Goal: Task Accomplishment & Management: Manage account settings

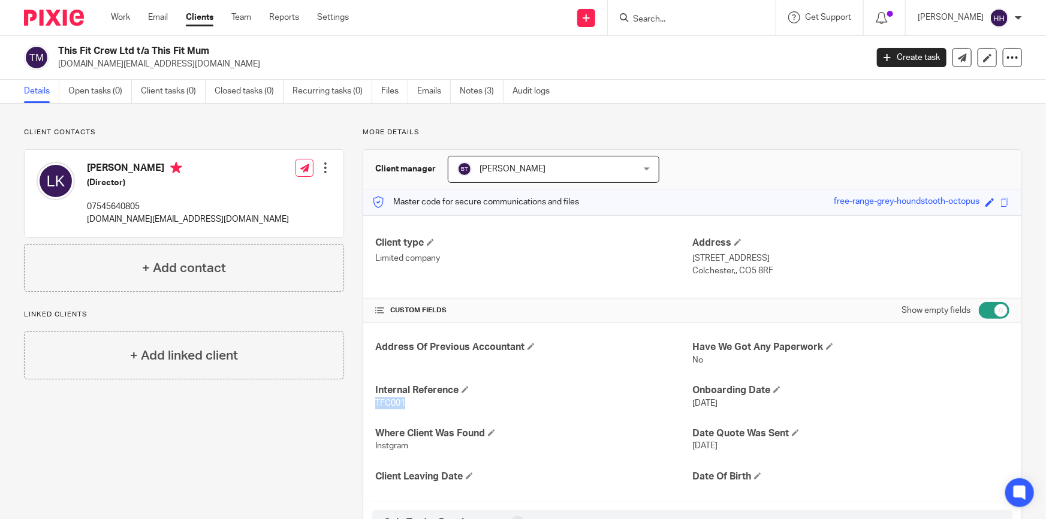
scroll to position [272, 0]
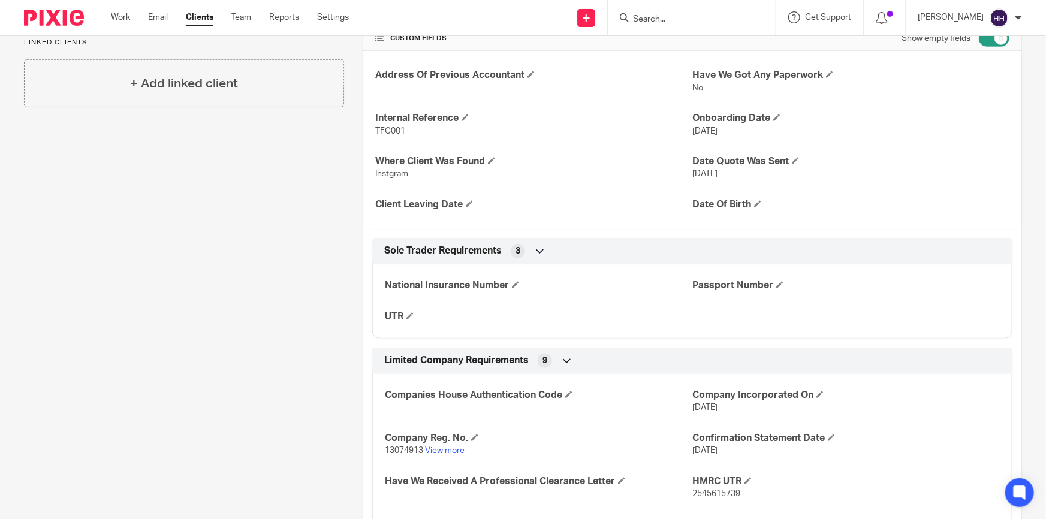
click at [677, 22] on input "Search" at bounding box center [686, 19] width 108 height 11
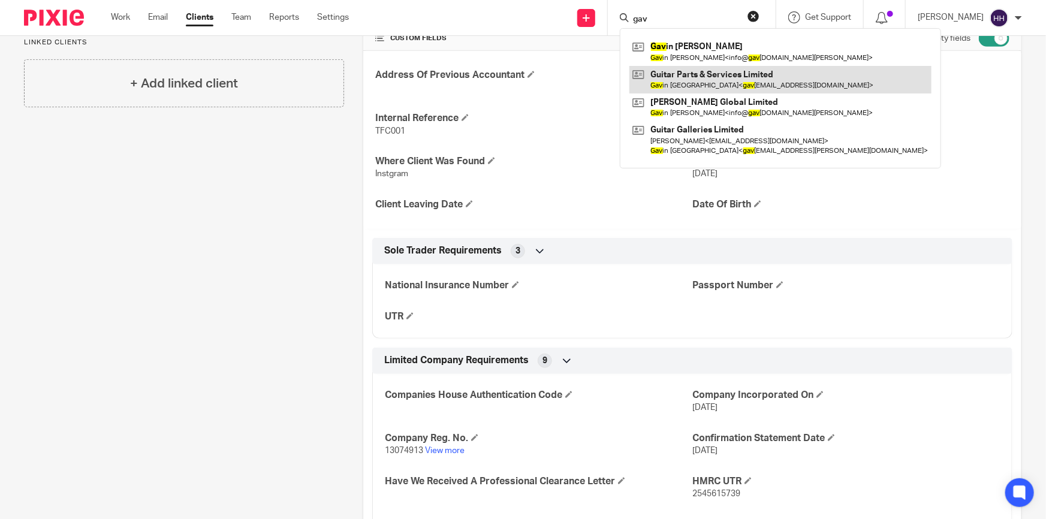
type input "gav"
click at [725, 87] on link at bounding box center [780, 80] width 302 height 28
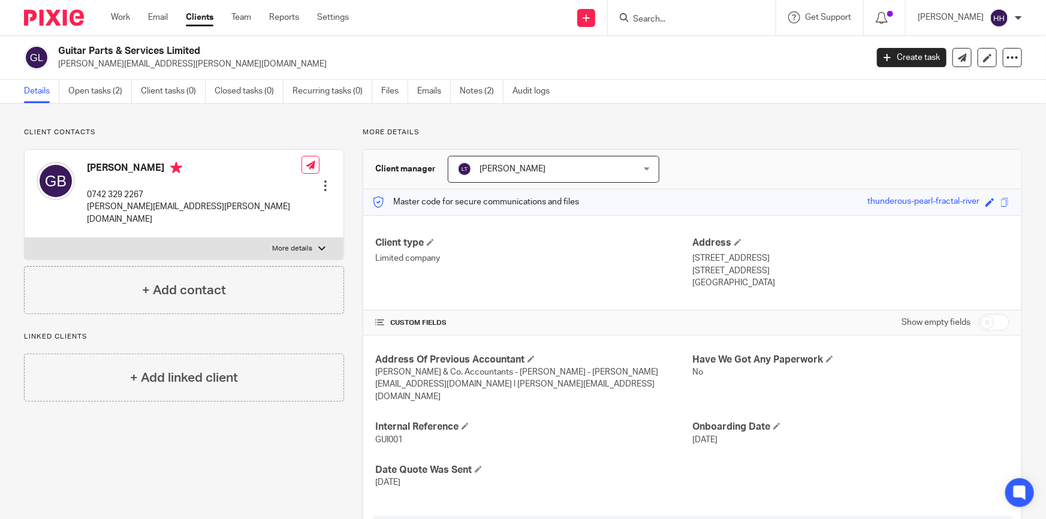
click at [205, 13] on link "Clients" at bounding box center [200, 17] width 28 height 12
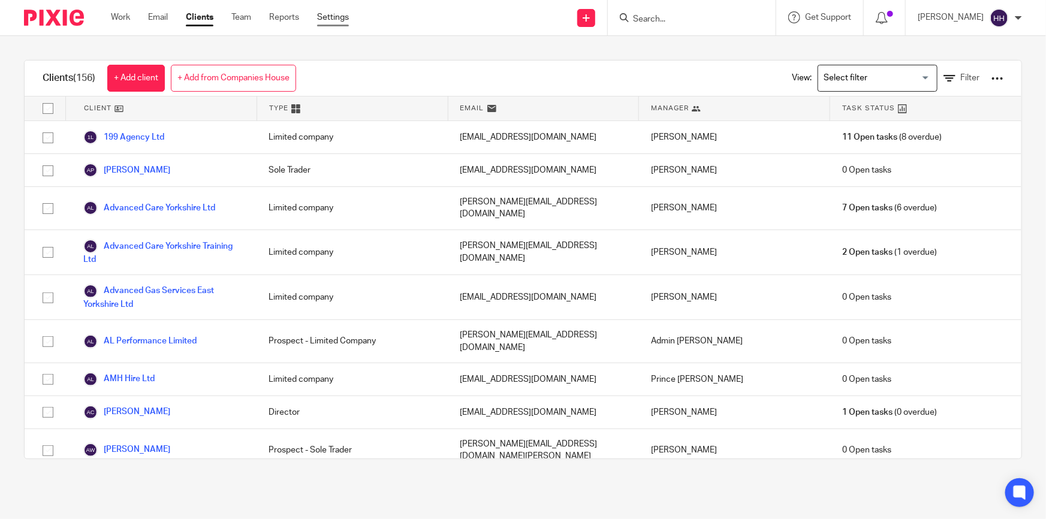
click at [342, 17] on link "Settings" at bounding box center [333, 17] width 32 height 12
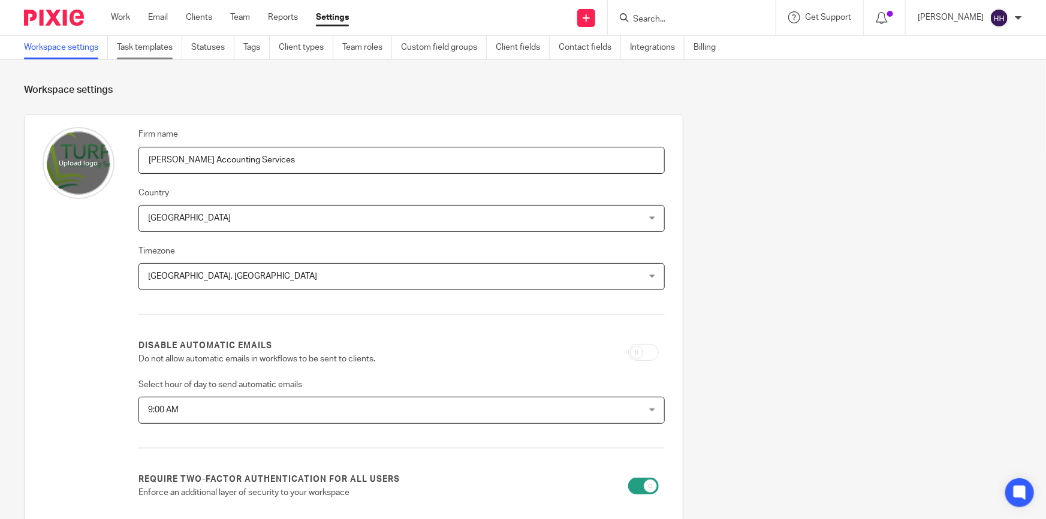
click at [155, 46] on link "Task templates" at bounding box center [149, 47] width 65 height 23
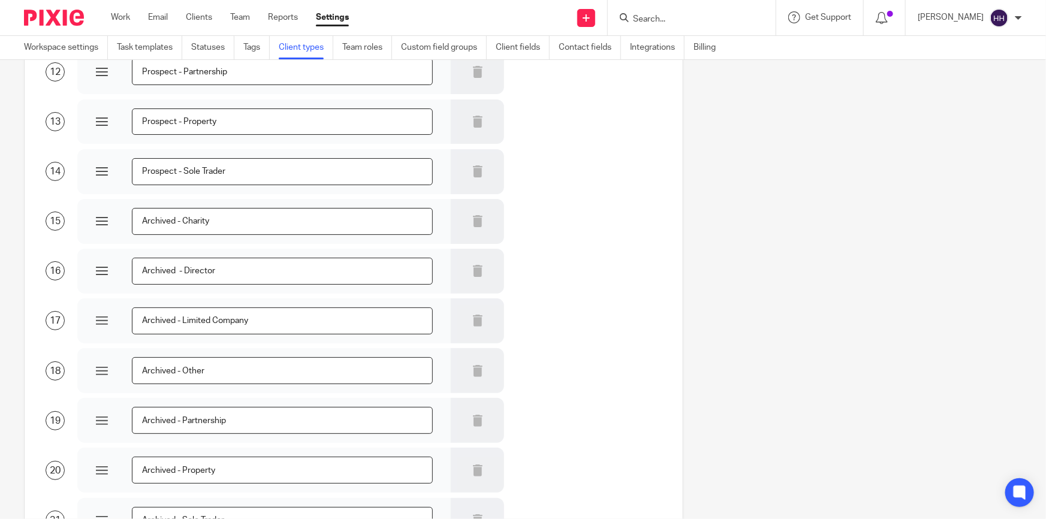
scroll to position [794, 0]
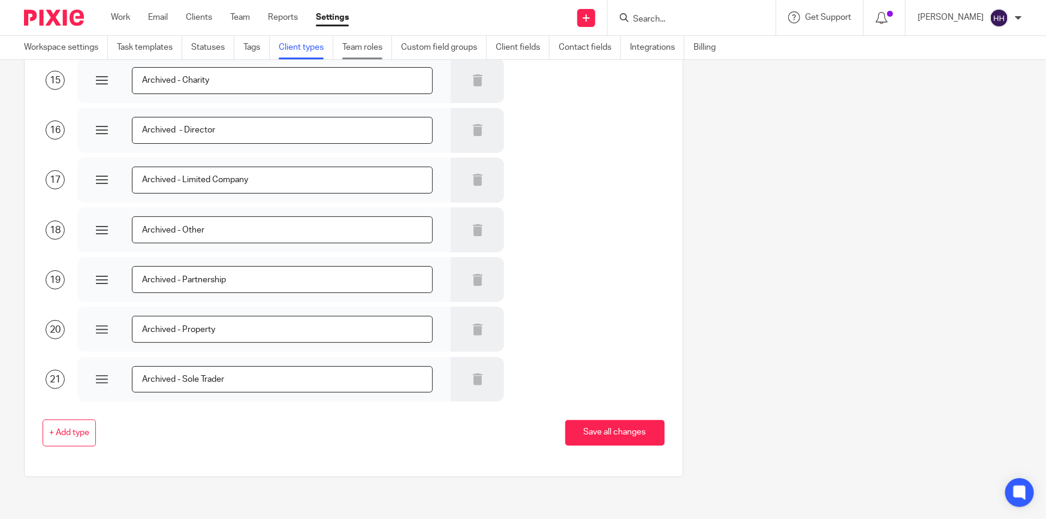
click at [373, 41] on link "Team roles" at bounding box center [367, 47] width 50 height 23
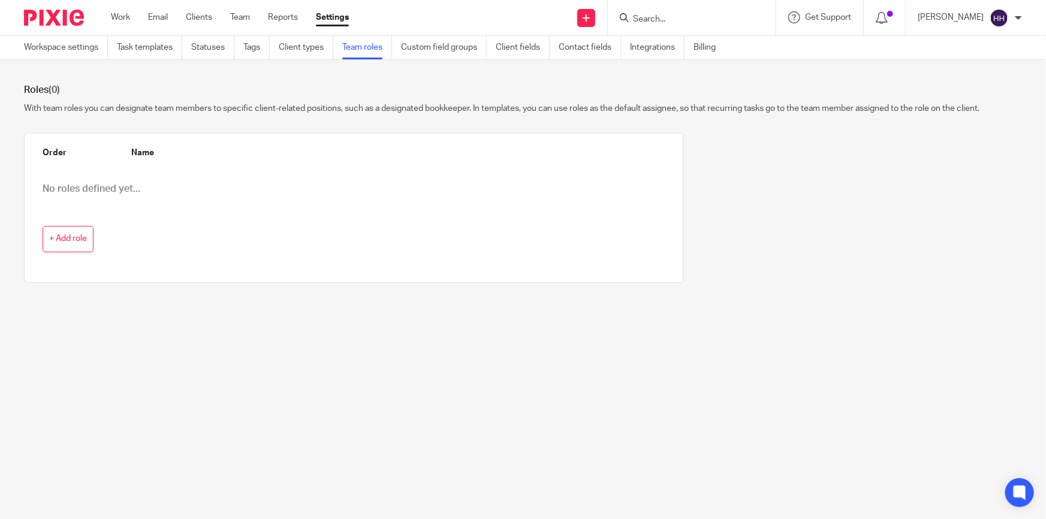
click at [451, 44] on link "Custom field groups" at bounding box center [444, 47] width 86 height 23
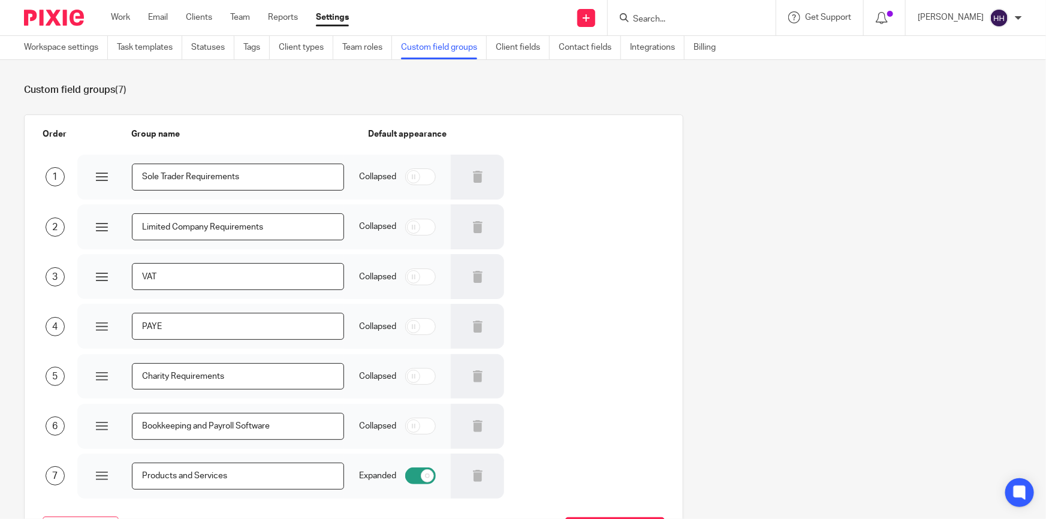
click at [419, 227] on input "checkbox" at bounding box center [420, 227] width 31 height 17
checkbox input "false"
click at [527, 45] on link "Client fields" at bounding box center [523, 47] width 54 height 23
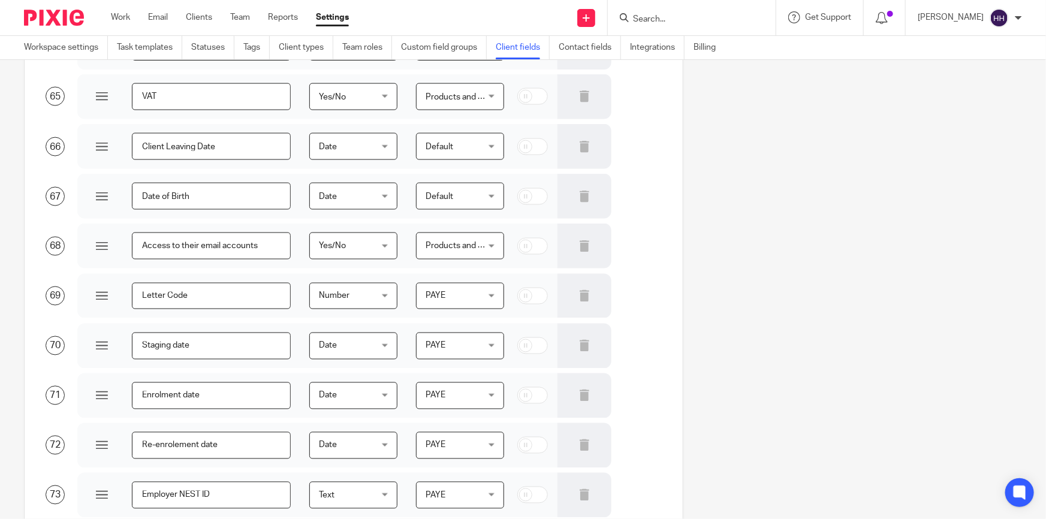
scroll to position [3633, 0]
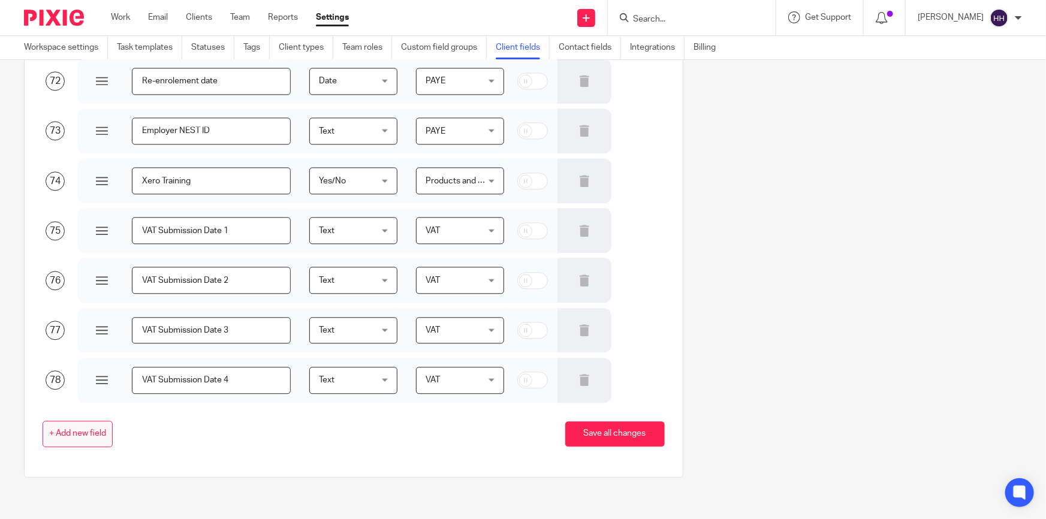
click at [79, 437] on span "+ Add new field" at bounding box center [77, 434] width 57 height 10
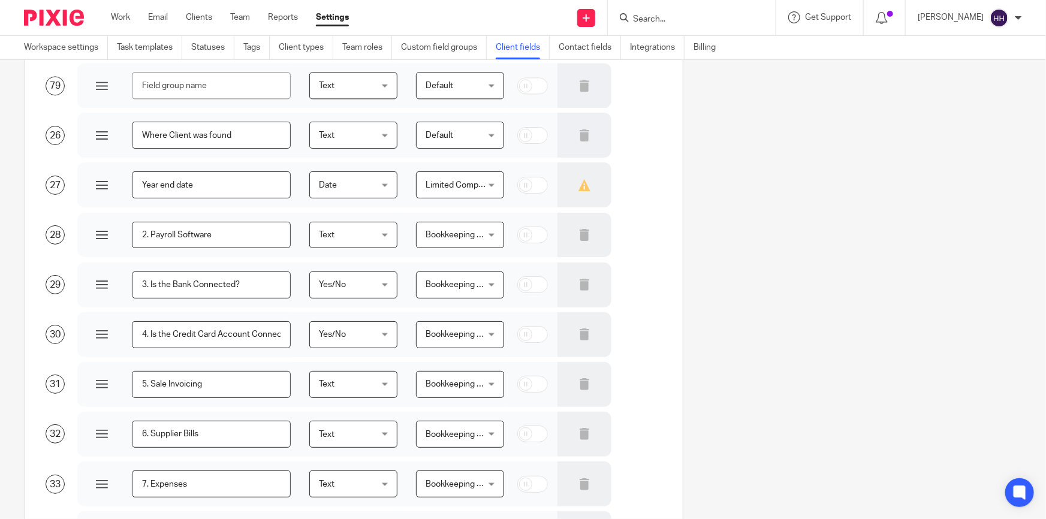
scroll to position [1332, 0]
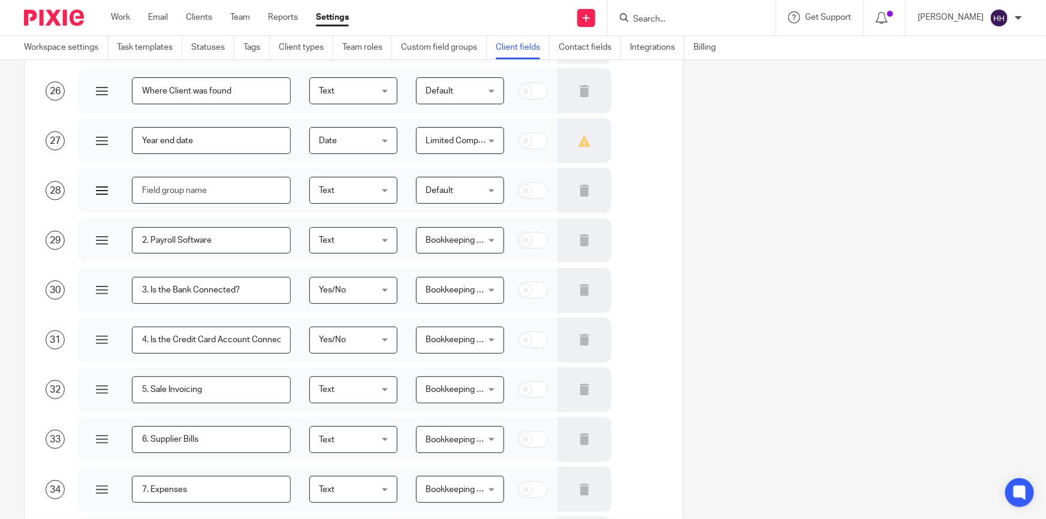
click at [173, 189] on input "text" at bounding box center [211, 190] width 159 height 27
click at [211, 175] on div at bounding box center [183, 190] width 213 height 45
click at [207, 183] on input "text" at bounding box center [211, 190] width 159 height 27
paste input "Companies House person code"
click at [216, 189] on input "Companies House person code" at bounding box center [211, 190] width 159 height 27
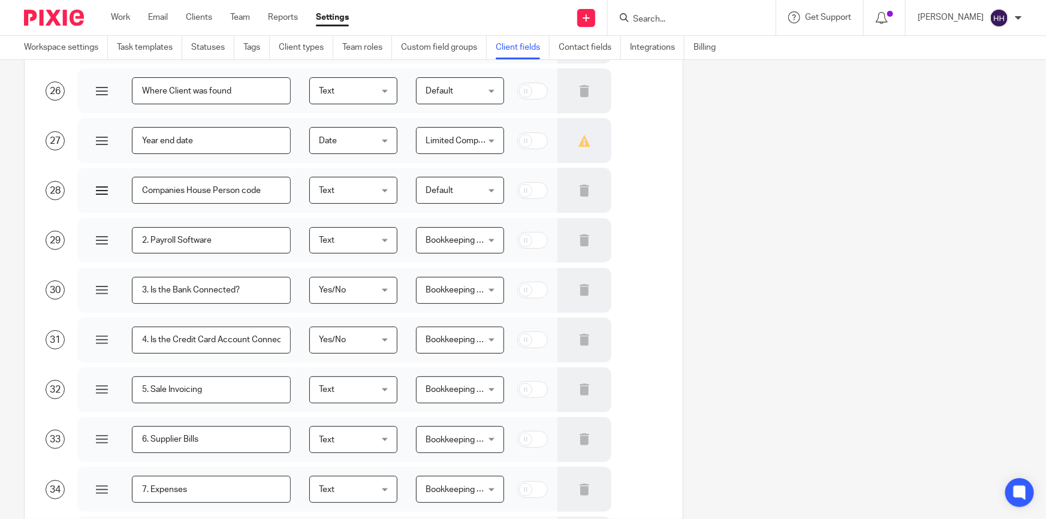
drag, startPoint x: 228, startPoint y: 188, endPoint x: 214, endPoint y: 191, distance: 14.0
click at [214, 191] on input "Companies House Person code" at bounding box center [211, 190] width 159 height 27
click at [245, 187] on input "Companies House Identity code" at bounding box center [211, 190] width 159 height 27
drag, startPoint x: 240, startPoint y: 190, endPoint x: 211, endPoint y: 189, distance: 29.4
click at [211, 189] on input "Companies House Identity Code" at bounding box center [211, 190] width 159 height 27
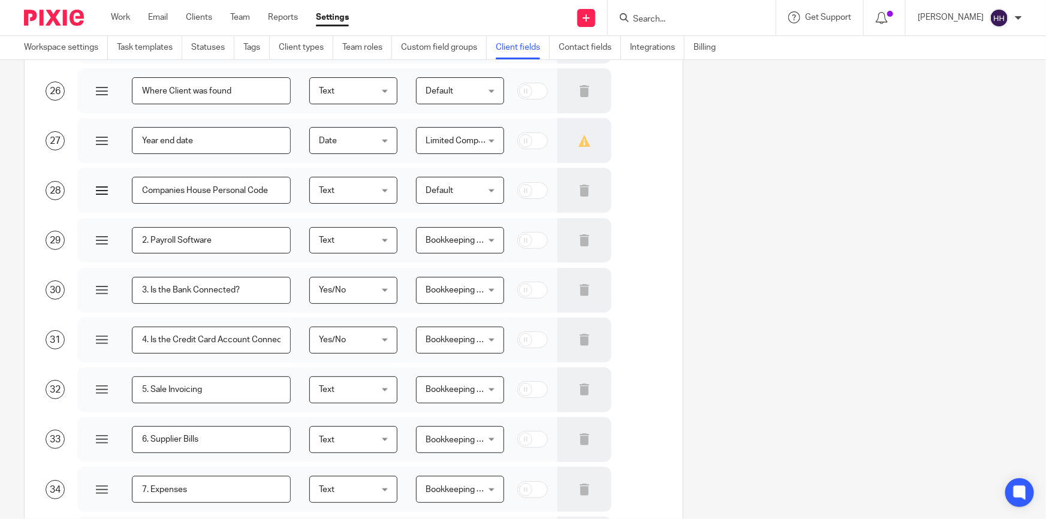
click at [250, 184] on input "Companies House Personal Code" at bounding box center [211, 190] width 159 height 27
click at [283, 186] on input "Companies House Personal Code" at bounding box center [211, 190] width 159 height 27
type input "Companies House Personal Code"
drag, startPoint x: 373, startPoint y: 192, endPoint x: 427, endPoint y: 193, distance: 53.9
click at [373, 192] on span "Text" at bounding box center [350, 189] width 62 height 25
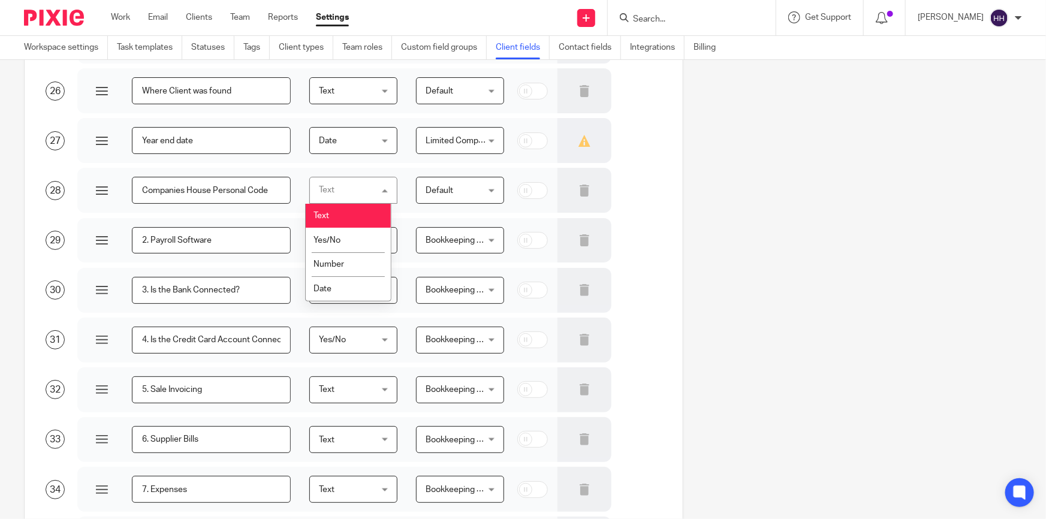
click at [448, 194] on span "Default" at bounding box center [456, 189] width 62 height 25
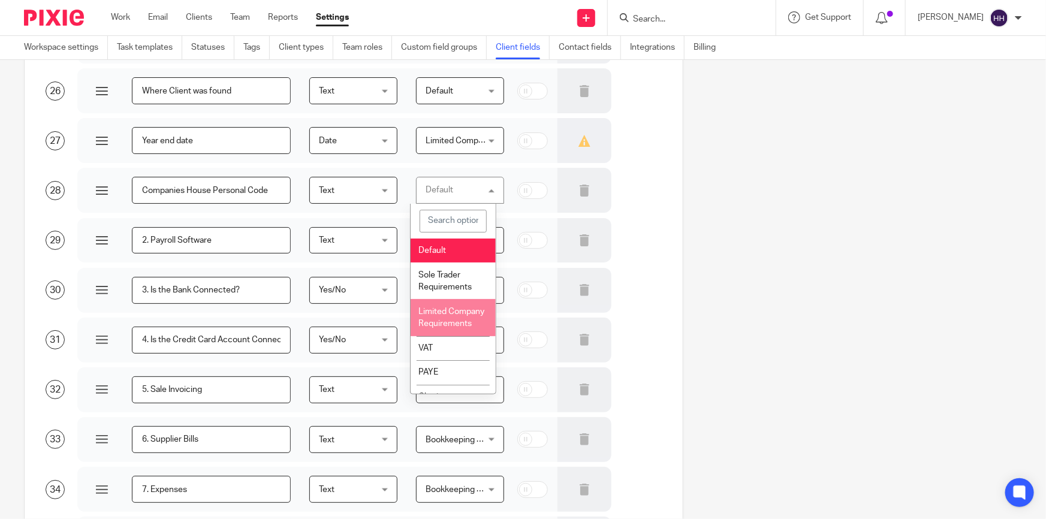
click at [446, 328] on span "Limited Company Requirements" at bounding box center [451, 317] width 66 height 21
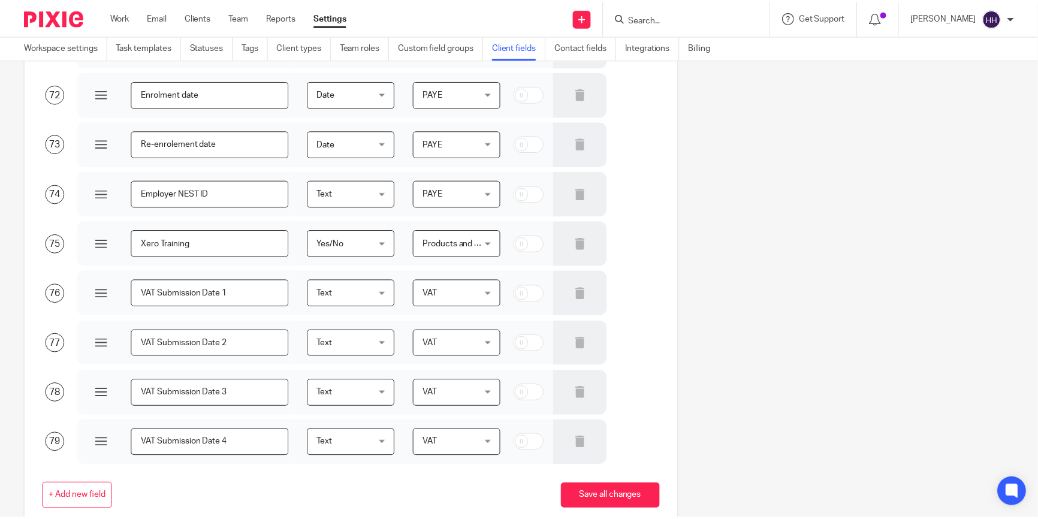
scroll to position [3683, 0]
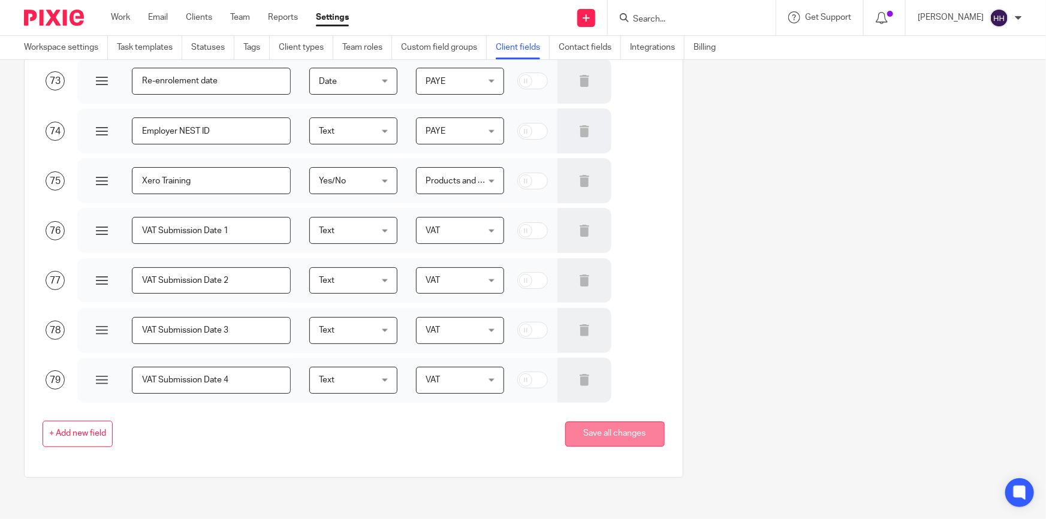
click at [609, 429] on button "Save all changes" at bounding box center [614, 434] width 99 height 26
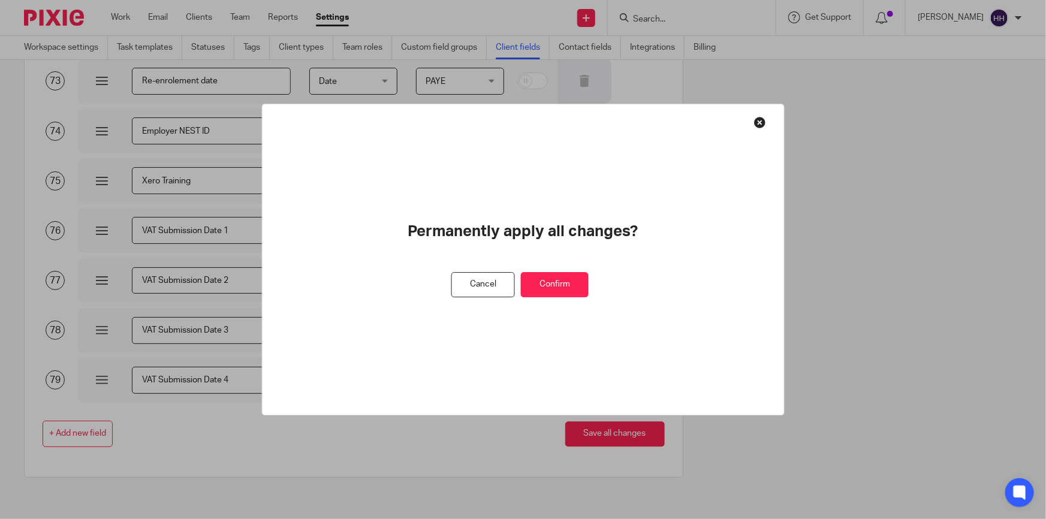
click at [553, 274] on button "Confirm" at bounding box center [555, 285] width 68 height 26
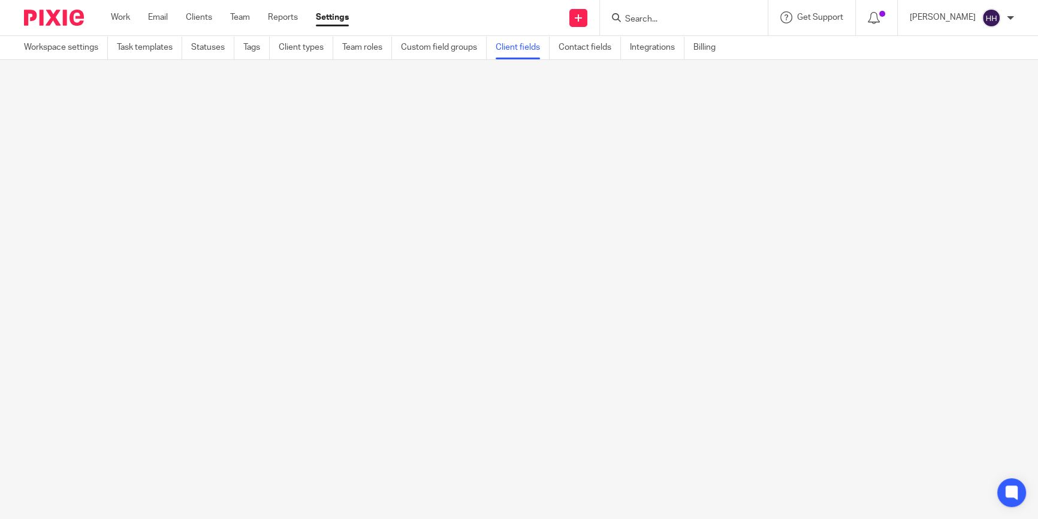
scroll to position [0, 0]
click at [691, 10] on form at bounding box center [688, 17] width 128 height 15
click at [672, 23] on input "Search" at bounding box center [678, 19] width 108 height 11
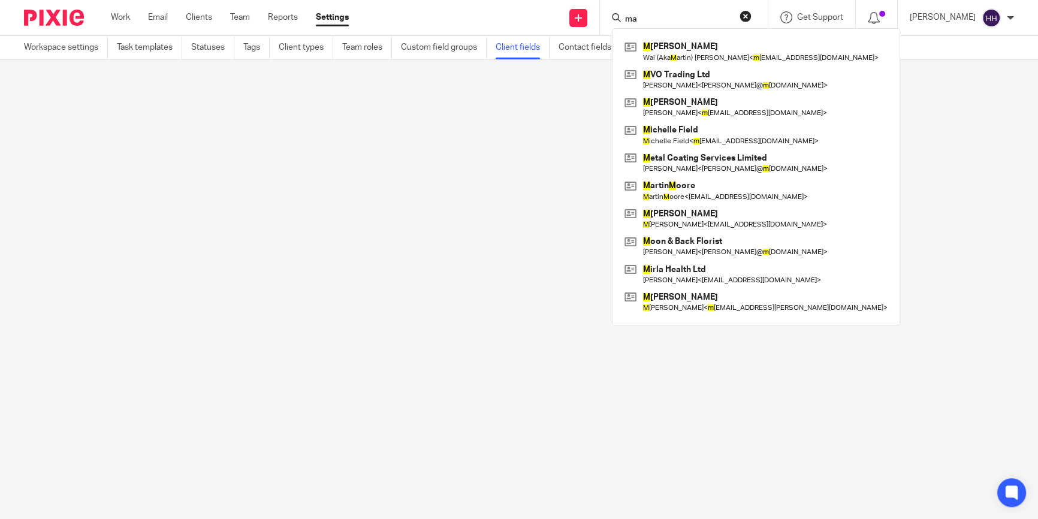
type input "mat"
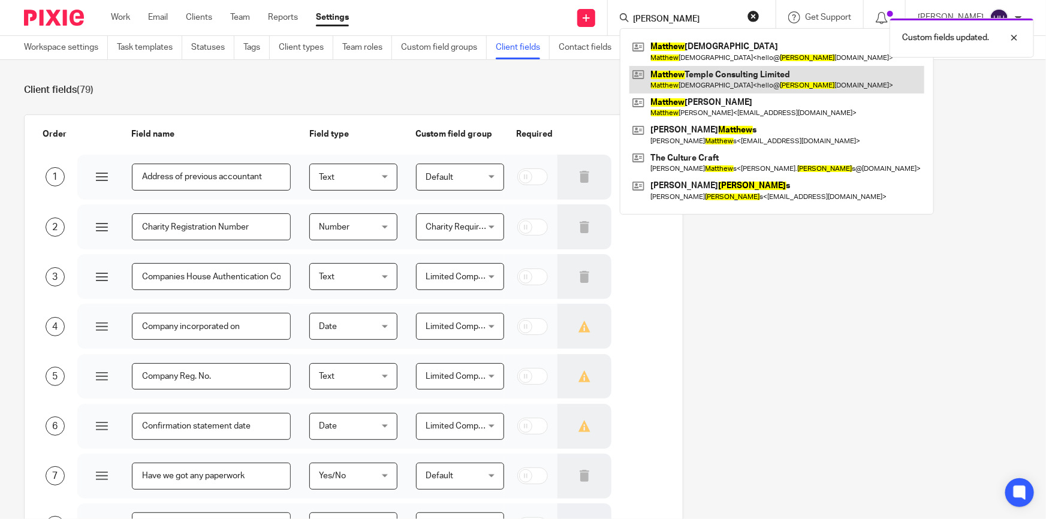
type input "matthew"
click at [659, 71] on link at bounding box center [776, 80] width 295 height 28
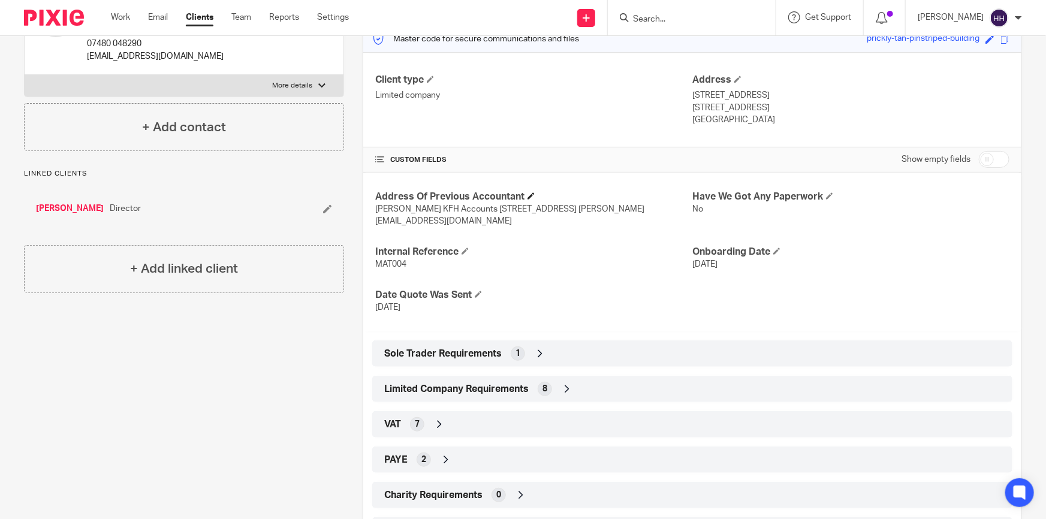
scroll to position [272, 0]
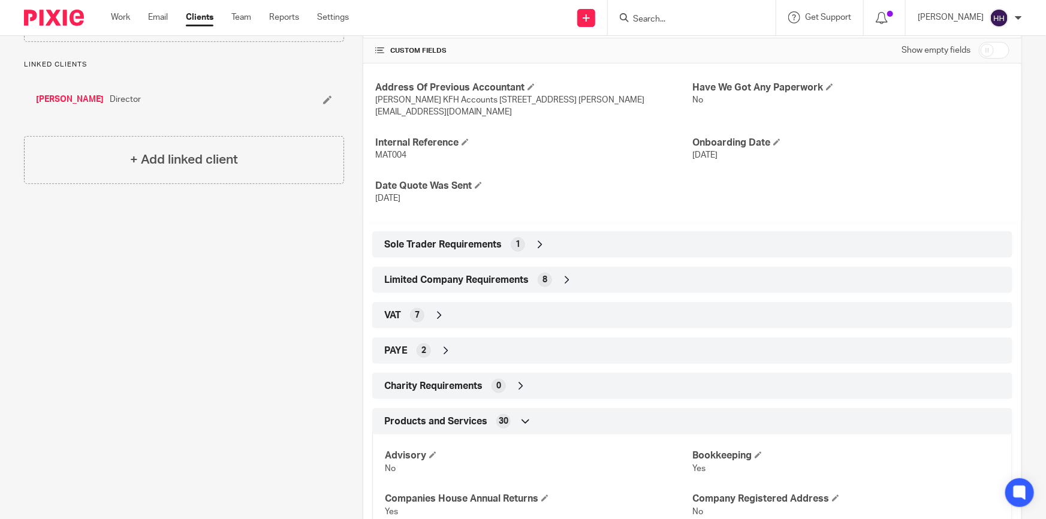
click at [564, 280] on icon at bounding box center [567, 280] width 12 height 12
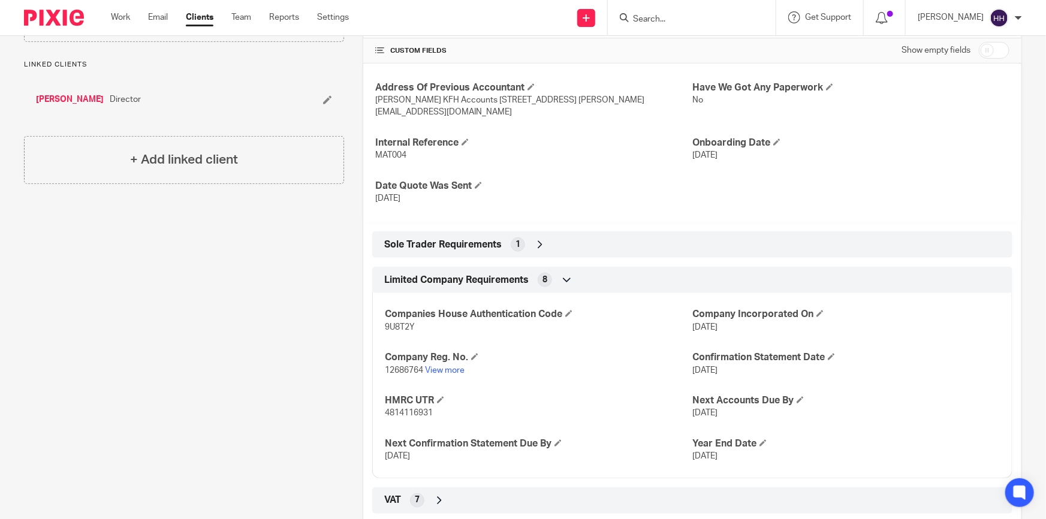
click at [999, 48] on input "checkbox" at bounding box center [994, 50] width 31 height 17
checkbox input "true"
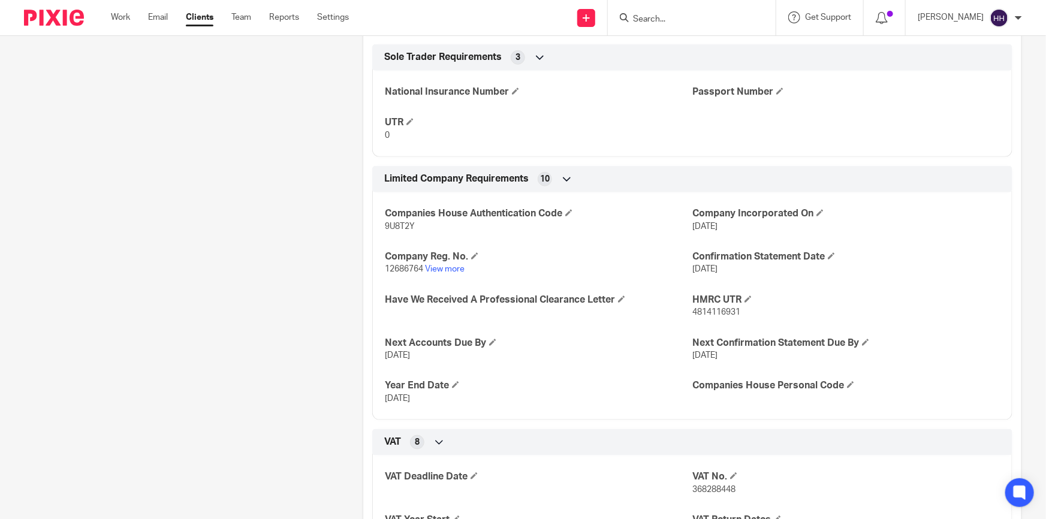
scroll to position [545, 0]
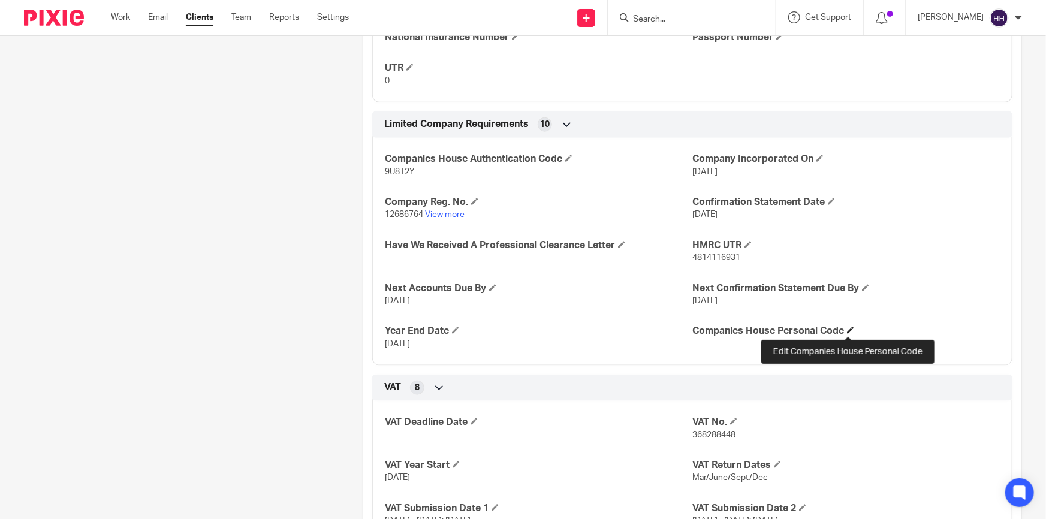
click at [847, 327] on span at bounding box center [850, 330] width 7 height 7
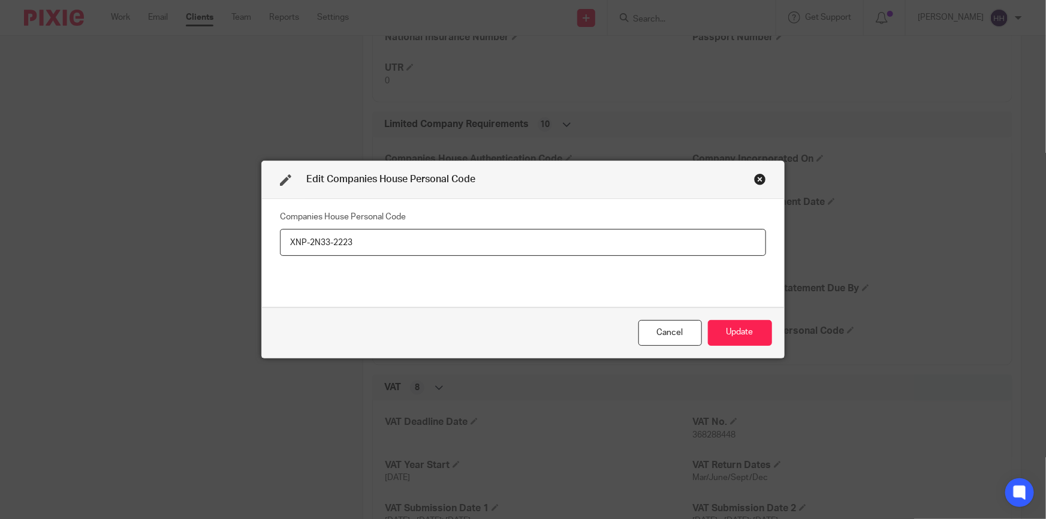
drag, startPoint x: 289, startPoint y: 246, endPoint x: 377, endPoint y: 246, distance: 87.5
click at [377, 246] on input "XNP-2N33-2223" at bounding box center [523, 242] width 486 height 27
click at [390, 246] on input "XNP-2N33-2223" at bounding box center [523, 242] width 486 height 27
type input "XNP-2N33-2223"
click at [729, 328] on button "Update" at bounding box center [740, 333] width 64 height 26
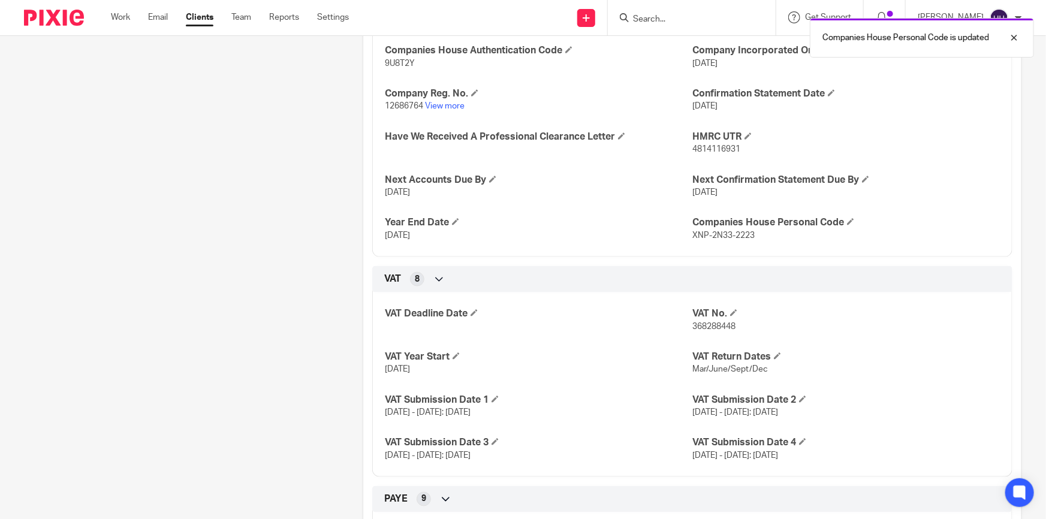
scroll to position [490, 0]
